Goal: Task Accomplishment & Management: Use online tool/utility

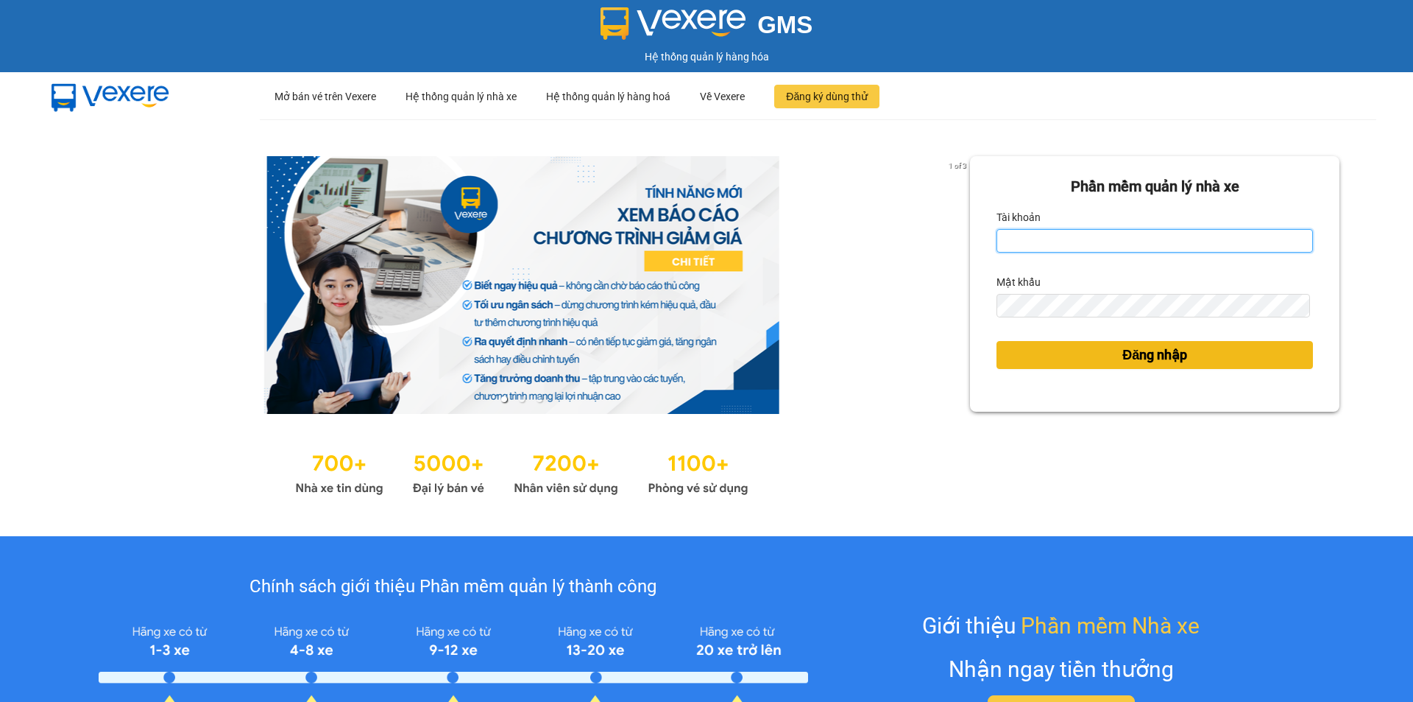
type input "tram.dalatoi"
click at [1102, 367] on button "Đăng nhập" at bounding box center [1155, 355] width 317 height 28
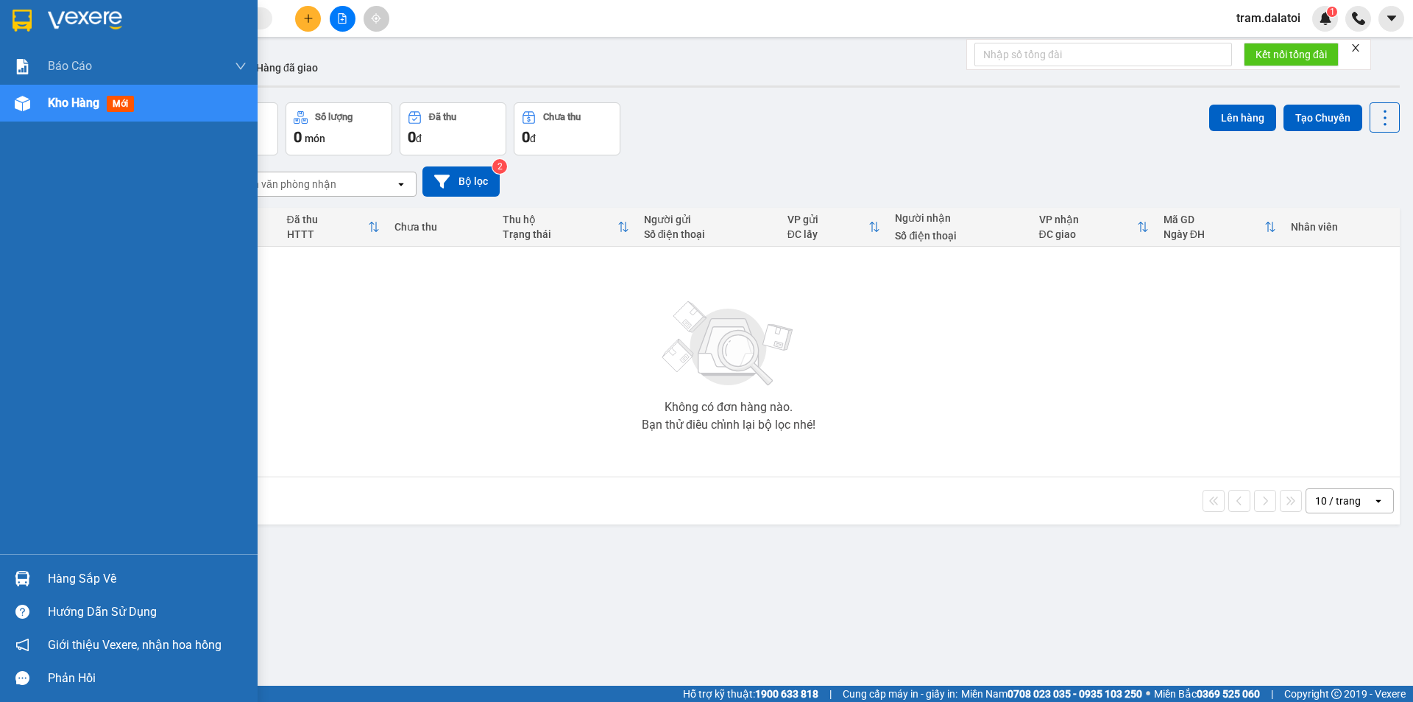
click at [52, 571] on div "Hàng sắp về" at bounding box center [147, 579] width 199 height 22
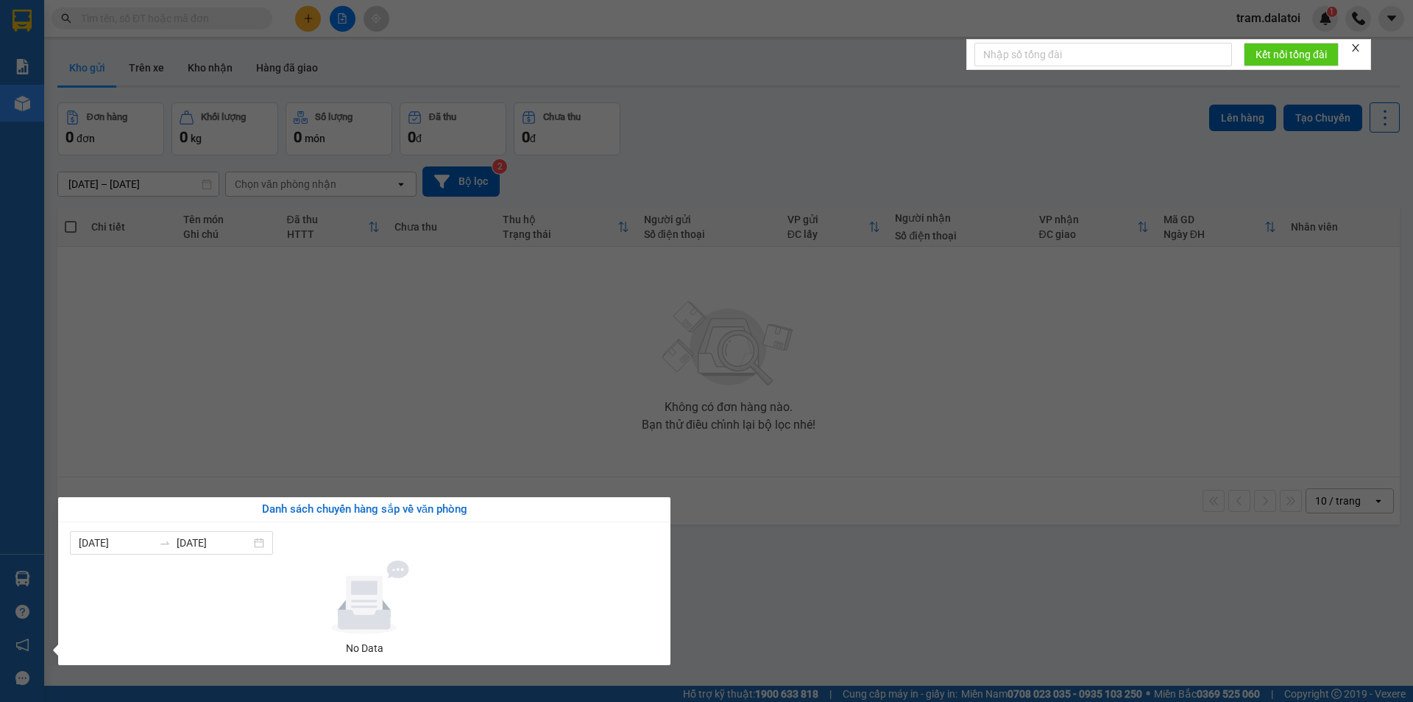
click at [265, 258] on section "Kết quả tìm kiếm ( 0 ) Bộ lọc No Data tram.dalatoi 1 Báo cáo Báo cáo dòng tiền …" at bounding box center [706, 351] width 1413 height 702
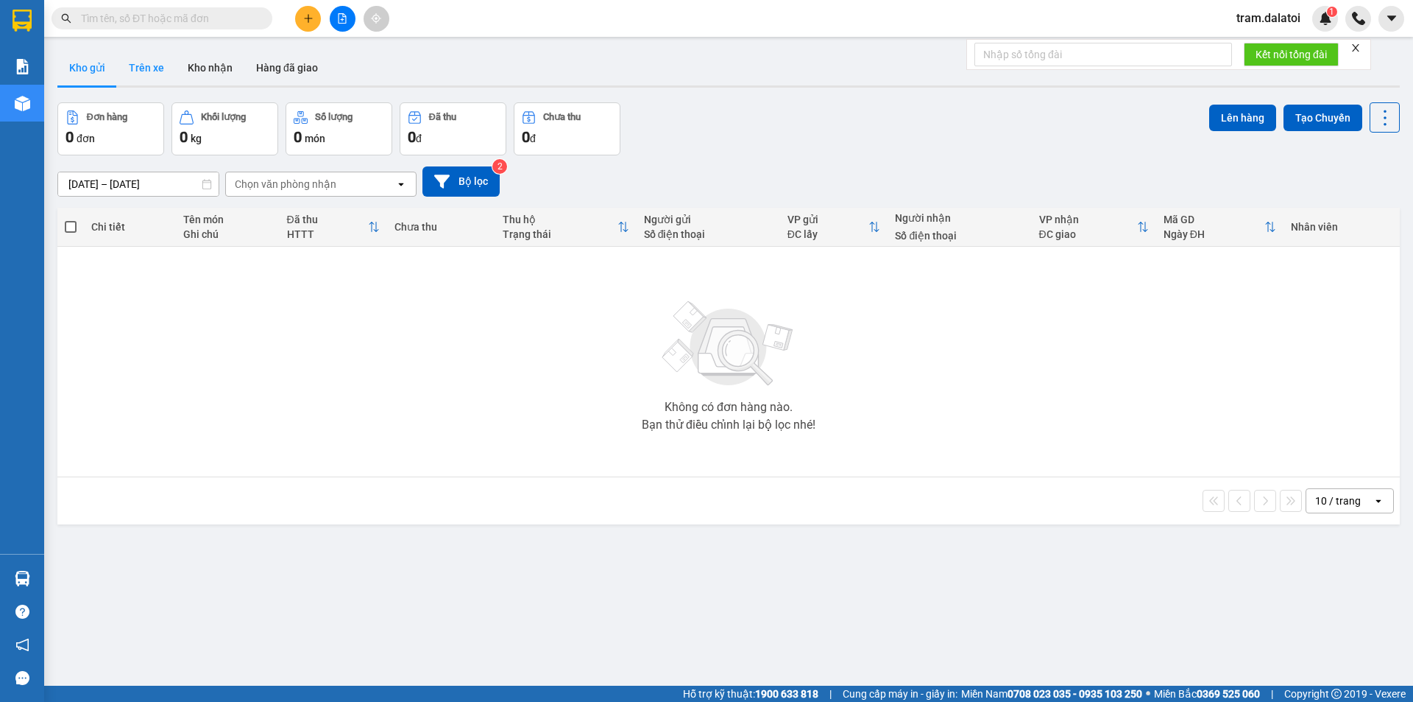
click at [160, 71] on button "Trên xe" at bounding box center [146, 67] width 59 height 35
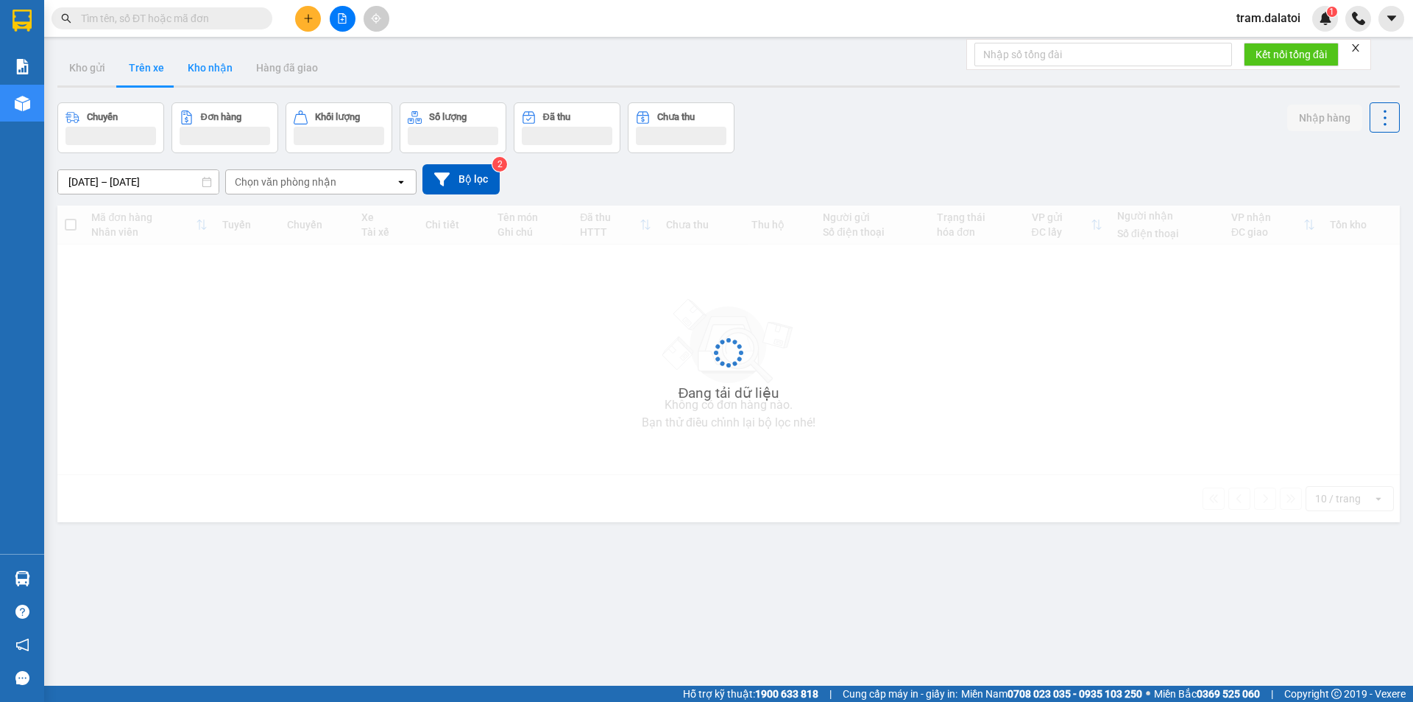
click at [203, 66] on button "Kho nhận" at bounding box center [210, 67] width 68 height 35
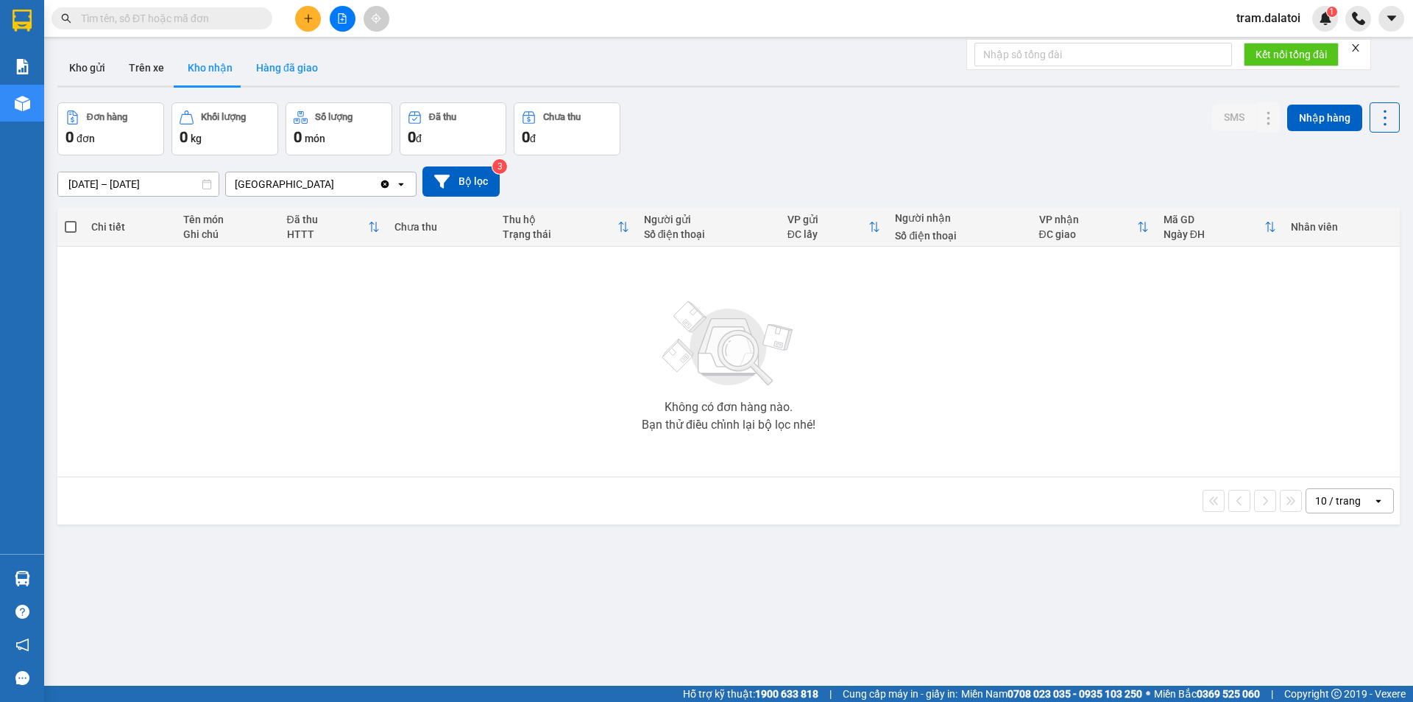
click at [283, 72] on button "Hàng đã giao" at bounding box center [286, 67] width 85 height 35
